Goal: Feedback & Contribution: Leave review/rating

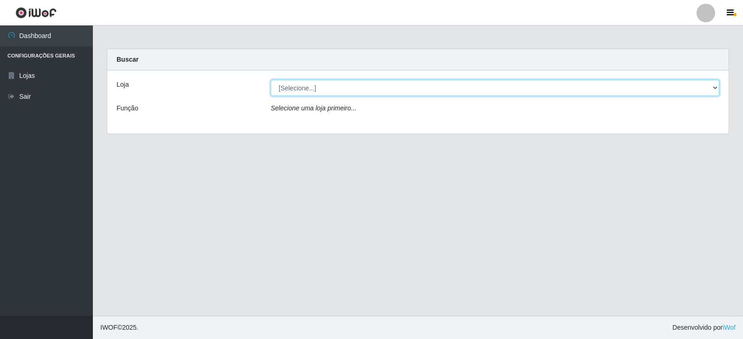
click at [441, 90] on select "[Selecione...] Queiroz Atacadão - Catolé do Rocha" at bounding box center [495, 88] width 448 height 16
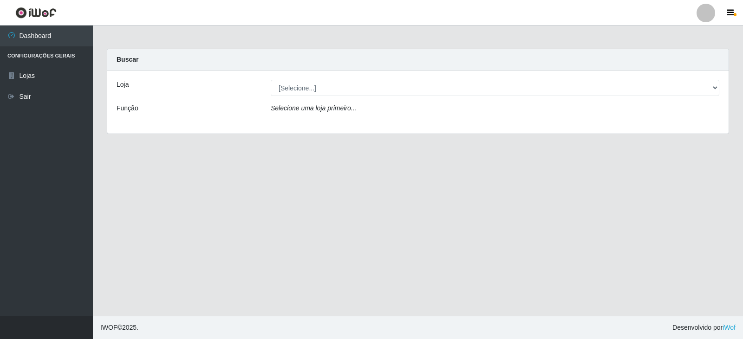
click at [409, 122] on div "Loja [Selecione...] Queiroz Atacadão - Catolé do Rocha Função Selecione uma loj…" at bounding box center [417, 102] width 621 height 63
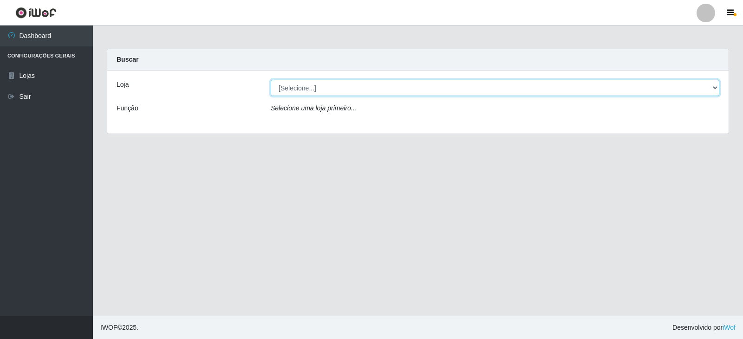
click at [419, 88] on select "[Selecione...] Queiroz Atacadão - Catolé do Rocha" at bounding box center [495, 88] width 448 height 16
select select "500"
click at [271, 80] on select "[Selecione...] Queiroz Atacadão - Catolé do Rocha" at bounding box center [495, 88] width 448 height 16
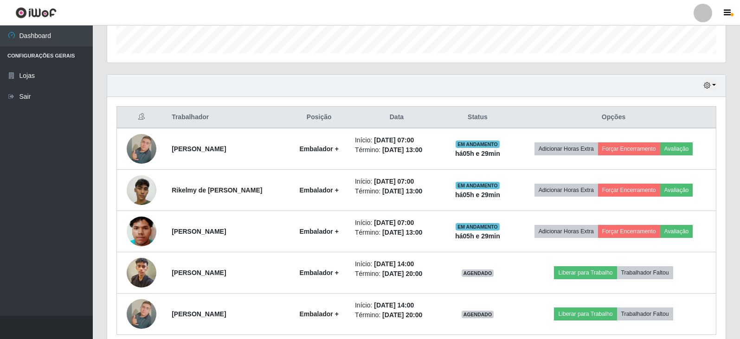
scroll to position [318, 0]
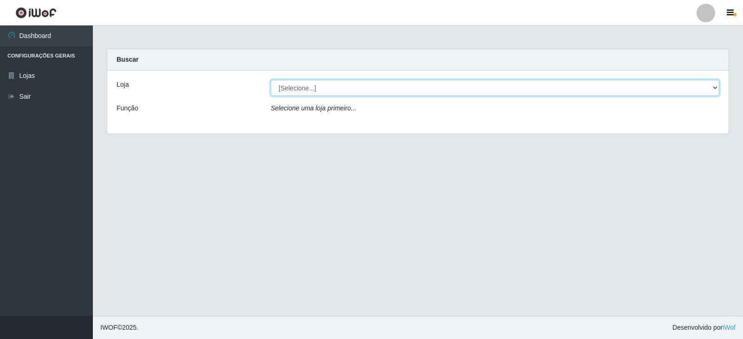
drag, startPoint x: 710, startPoint y: 84, endPoint x: 694, endPoint y: 73, distance: 19.3
click at [703, 78] on div "Loja [Selecione...] Queiroz Atacadão - Catolé do Rocha Função Selecione uma loj…" at bounding box center [417, 102] width 621 height 63
select select "500"
click at [271, 80] on select "[Selecione...] Queiroz Atacadão - Catolé do Rocha" at bounding box center [495, 88] width 448 height 16
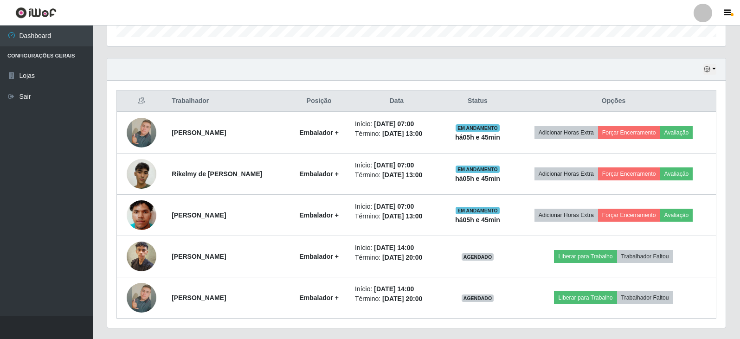
scroll to position [318, 0]
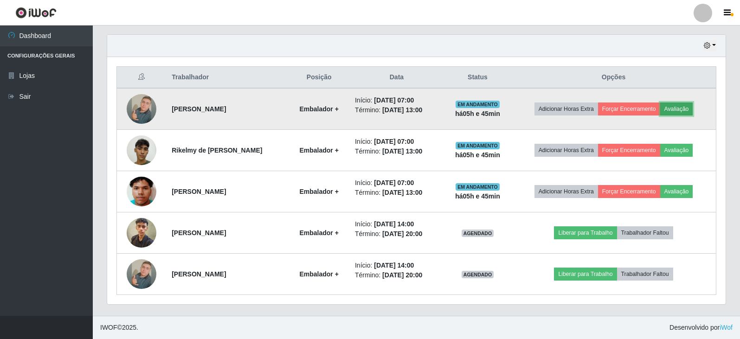
click at [684, 107] on button "Avaliação" at bounding box center [677, 109] width 33 height 13
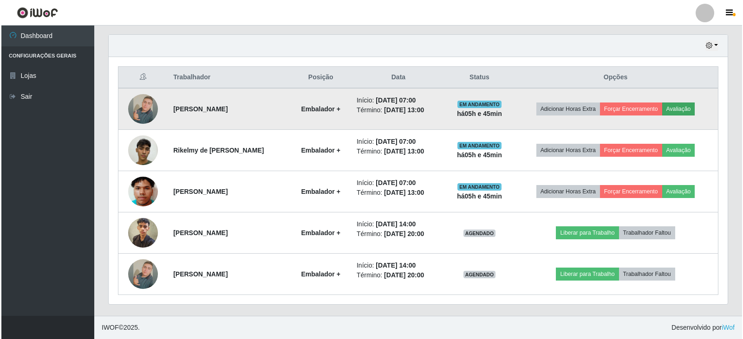
scroll to position [193, 614]
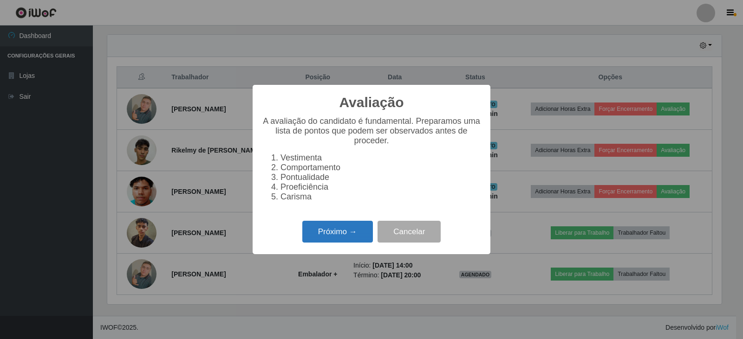
click at [353, 234] on button "Próximo →" at bounding box center [337, 232] width 71 height 22
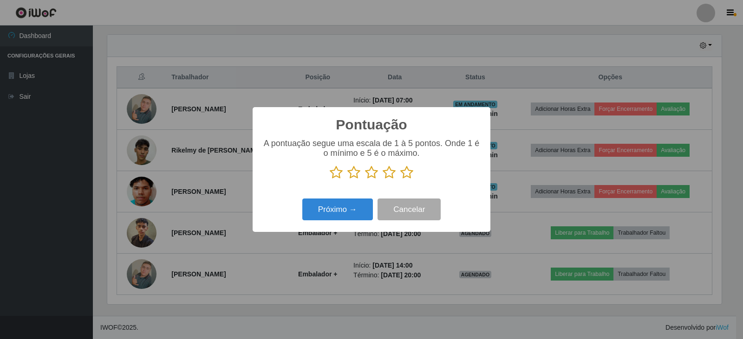
click at [404, 175] on icon at bounding box center [406, 173] width 13 height 14
click at [400, 180] on input "radio" at bounding box center [400, 180] width 0 height 0
click at [352, 214] on button "Próximo →" at bounding box center [337, 210] width 71 height 22
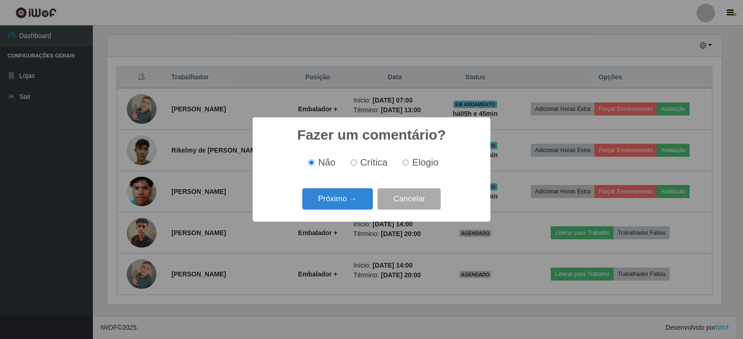
click at [408, 166] on input "Elogio" at bounding box center [405, 163] width 6 height 6
radio input "true"
click at [349, 207] on button "Próximo →" at bounding box center [337, 199] width 71 height 22
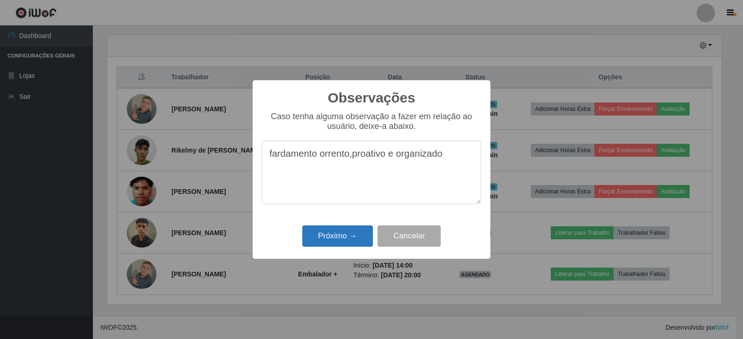
type textarea "fardamento orrento,proativo e organizado"
click at [322, 238] on button "Próximo →" at bounding box center [337, 237] width 71 height 22
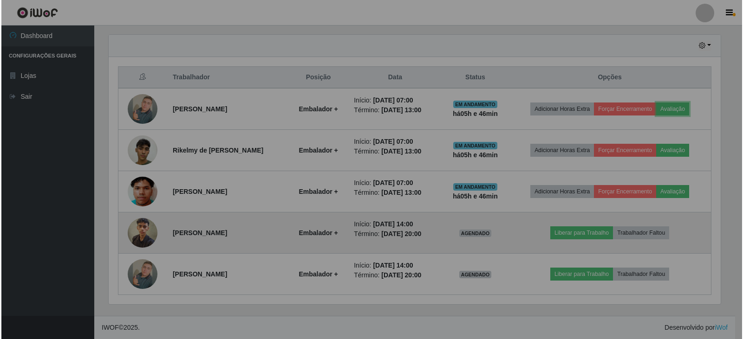
scroll to position [193, 619]
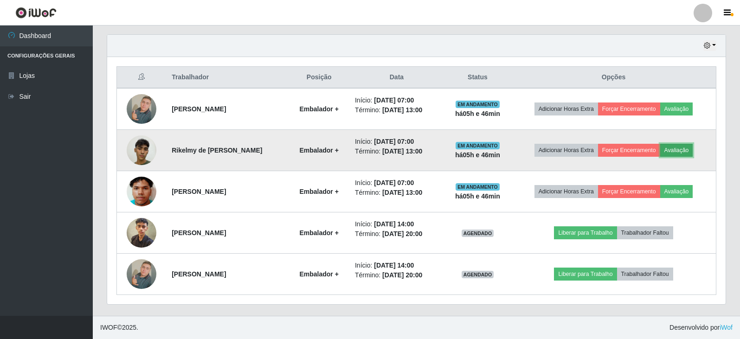
click at [686, 150] on button "Avaliação" at bounding box center [677, 150] width 33 height 13
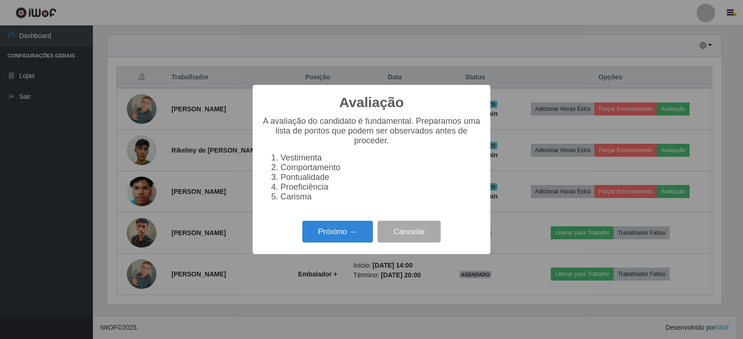
scroll to position [193, 614]
click at [340, 235] on button "Próximo →" at bounding box center [337, 232] width 71 height 22
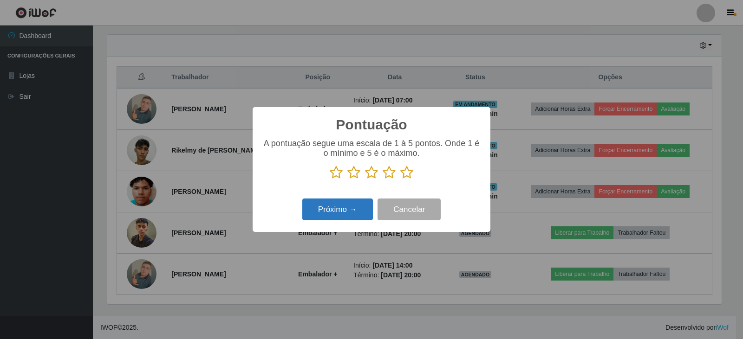
scroll to position [464033, 463612]
click at [407, 174] on icon at bounding box center [406, 173] width 13 height 14
click at [400, 180] on input "radio" at bounding box center [400, 180] width 0 height 0
click at [367, 213] on button "Próximo →" at bounding box center [337, 210] width 71 height 22
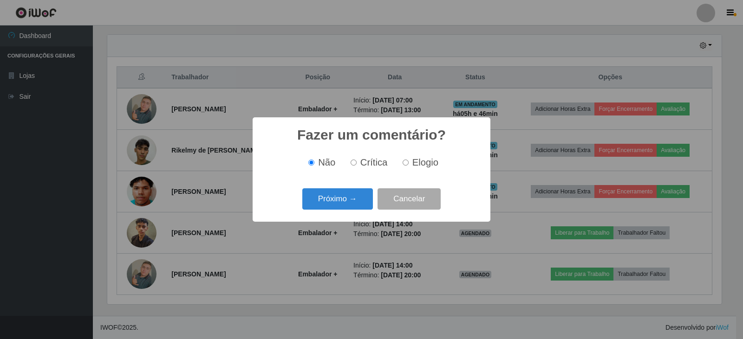
click at [406, 165] on input "Elogio" at bounding box center [405, 163] width 6 height 6
radio input "true"
click at [354, 203] on button "Próximo →" at bounding box center [337, 199] width 71 height 22
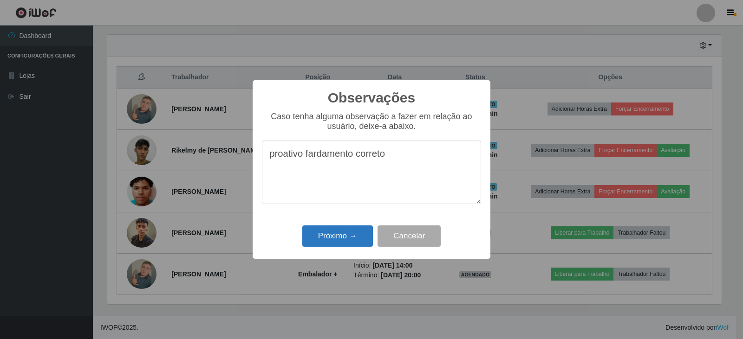
type textarea "proativo fardamento correto"
click at [350, 233] on button "Próximo →" at bounding box center [337, 237] width 71 height 22
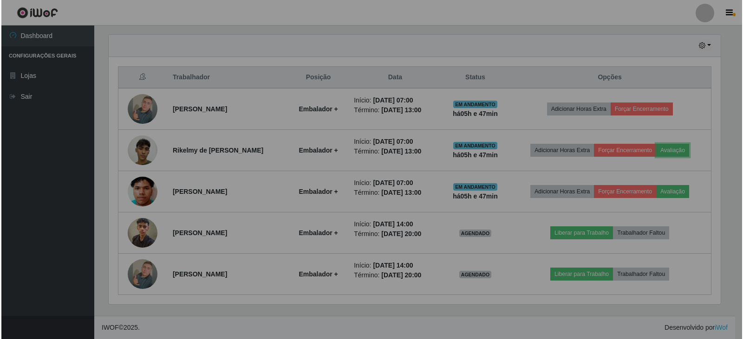
scroll to position [193, 619]
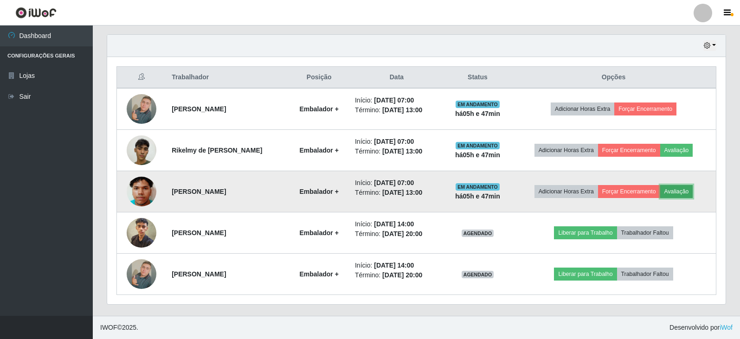
click at [679, 195] on button "Avaliação" at bounding box center [677, 191] width 33 height 13
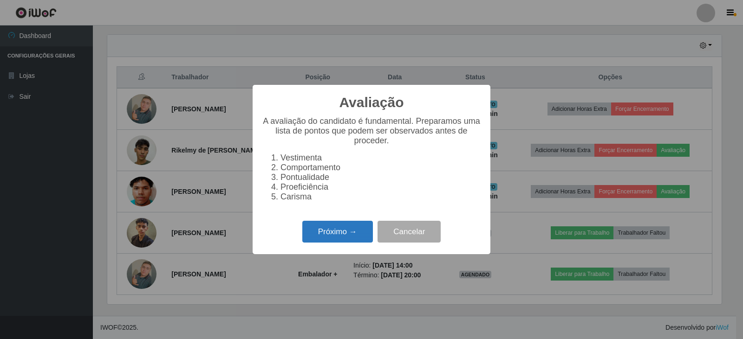
click at [367, 236] on button "Próximo →" at bounding box center [337, 232] width 71 height 22
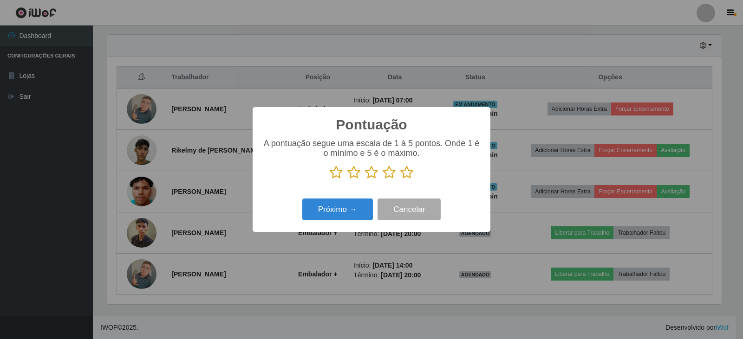
click at [407, 175] on icon at bounding box center [406, 173] width 13 height 14
click at [400, 180] on input "radio" at bounding box center [400, 180] width 0 height 0
click at [362, 210] on button "Próximo →" at bounding box center [337, 210] width 71 height 22
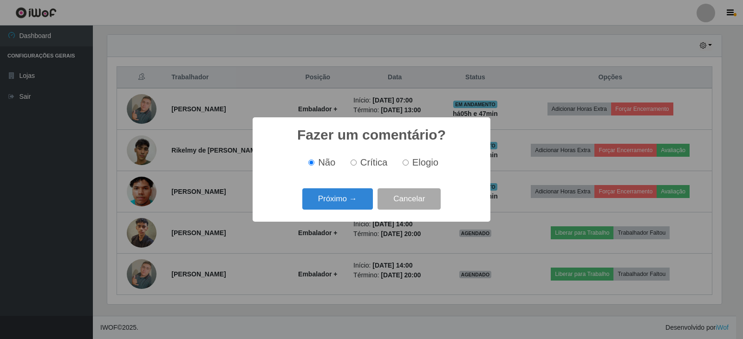
click at [405, 166] on input "Elogio" at bounding box center [405, 163] width 6 height 6
radio input "true"
click at [354, 200] on button "Próximo →" at bounding box center [337, 199] width 71 height 22
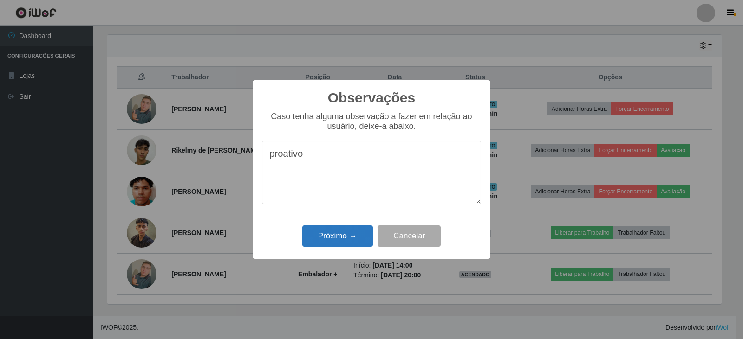
type textarea "proativo"
click at [358, 233] on button "Próximo →" at bounding box center [337, 237] width 71 height 22
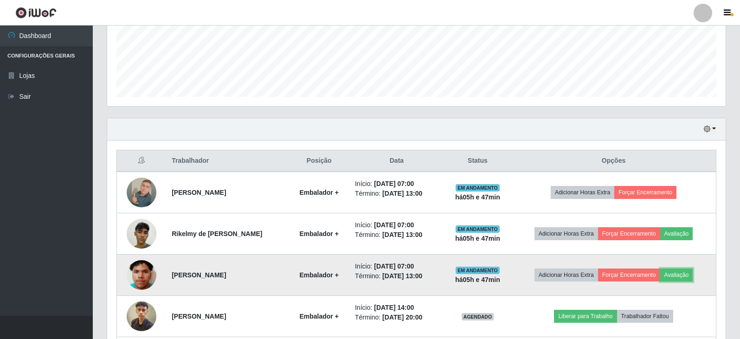
scroll to position [318, 0]
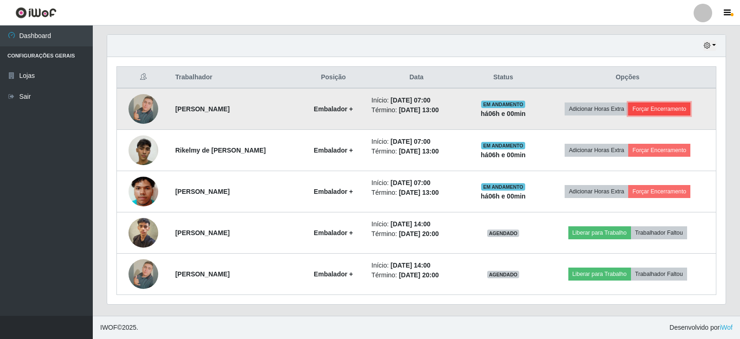
click at [677, 110] on button "Forçar Encerramento" at bounding box center [660, 109] width 62 height 13
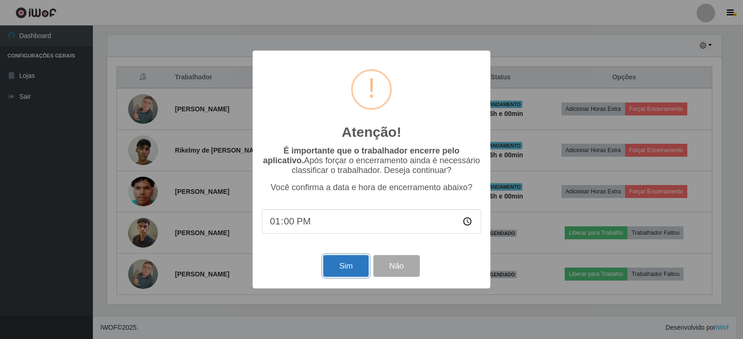
click at [338, 269] on button "Sim" at bounding box center [345, 266] width 45 height 22
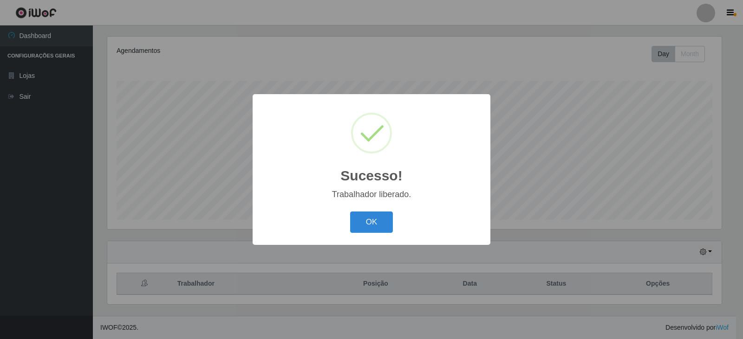
click at [671, 150] on div "Sucesso! × Trabalhador liberado. OK Cancel" at bounding box center [371, 169] width 743 height 339
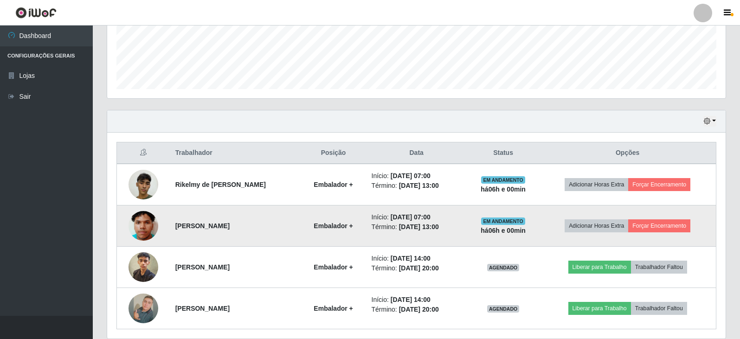
scroll to position [277, 0]
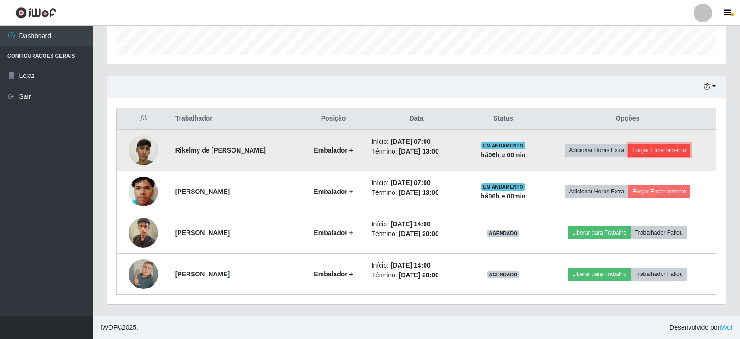
click at [657, 151] on button "Forçar Encerramento" at bounding box center [660, 150] width 62 height 13
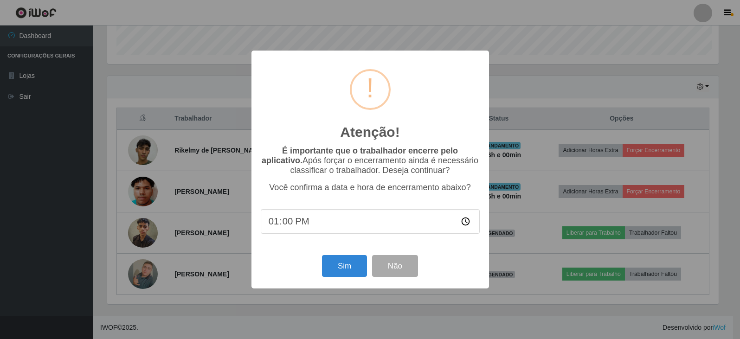
scroll to position [193, 614]
click at [345, 272] on button "Sim" at bounding box center [345, 266] width 45 height 22
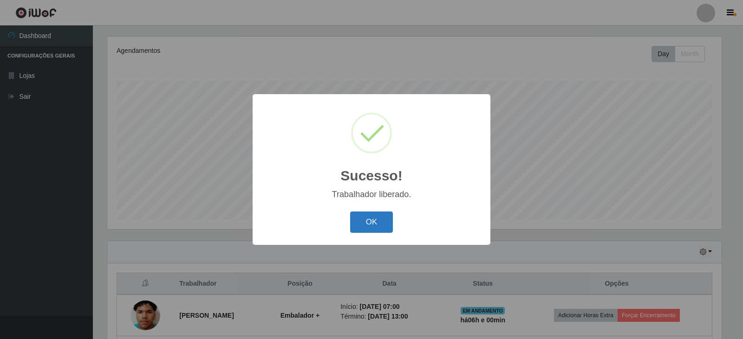
click at [377, 222] on button "OK" at bounding box center [371, 223] width 43 height 22
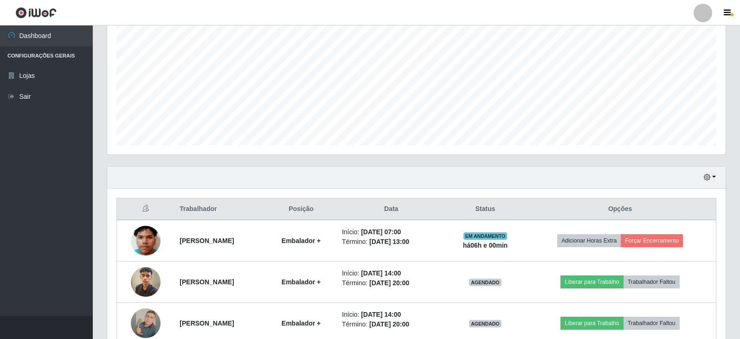
scroll to position [205, 0]
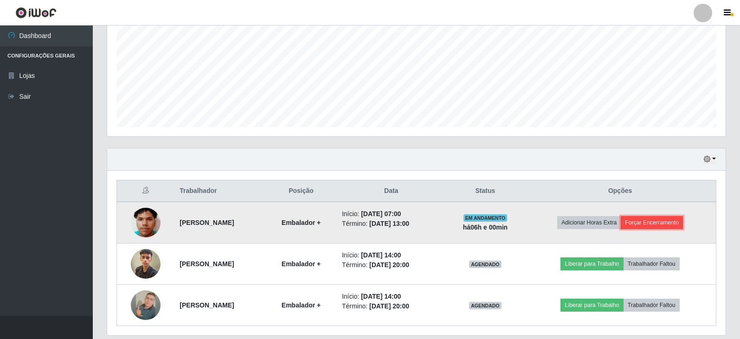
click at [663, 224] on button "Forçar Encerramento" at bounding box center [652, 222] width 62 height 13
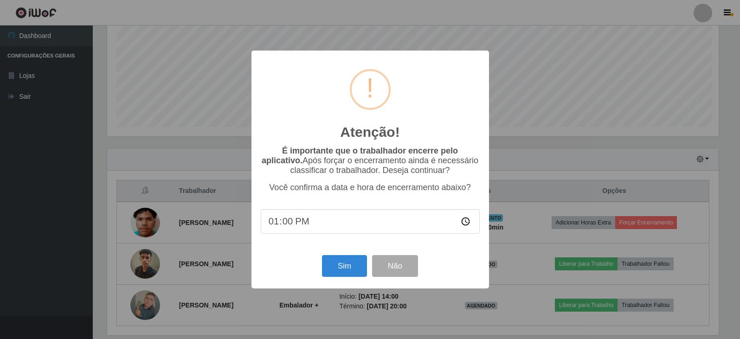
scroll to position [193, 614]
click at [355, 266] on button "Sim" at bounding box center [345, 266] width 45 height 22
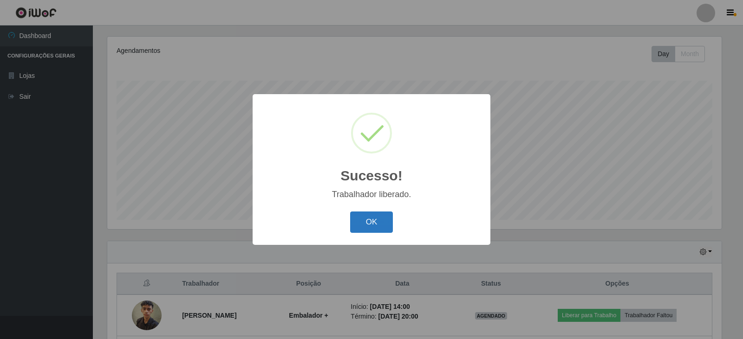
click at [370, 227] on button "OK" at bounding box center [371, 223] width 43 height 22
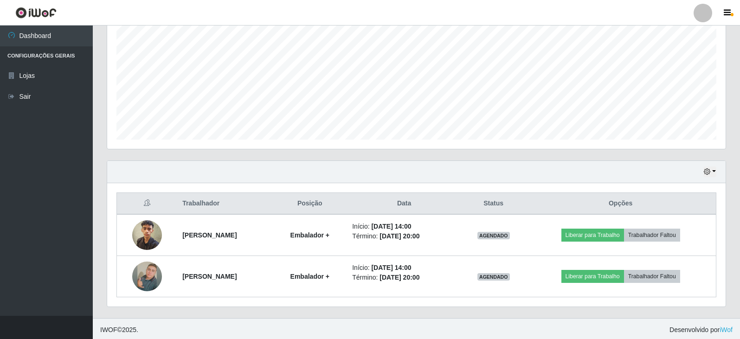
scroll to position [195, 0]
